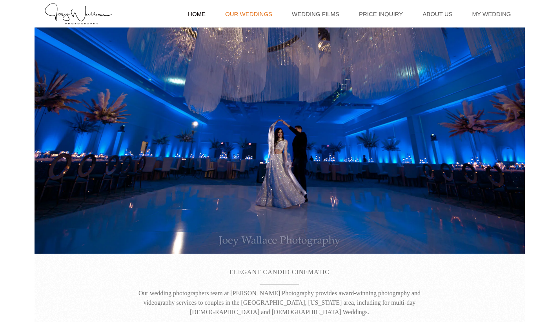
click at [264, 10] on link "Our Weddings" at bounding box center [248, 13] width 55 height 27
click at [209, 15] on link "Home" at bounding box center [196, 13] width 25 height 27
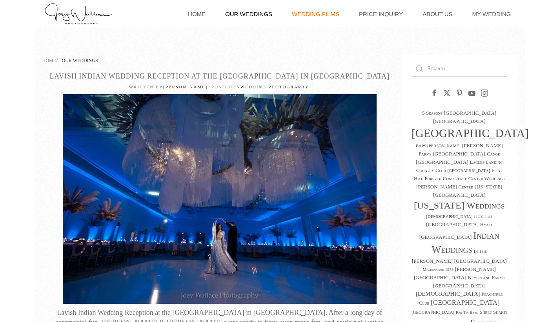
click at [319, 15] on link "Wedding Films" at bounding box center [315, 13] width 55 height 27
click at [503, 13] on link "My Wedding" at bounding box center [491, 13] width 47 height 27
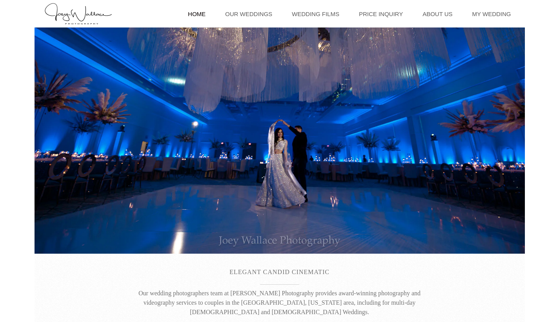
click at [209, 11] on link "Home" at bounding box center [196, 13] width 25 height 27
